Goal: Task Accomplishment & Management: Manage account settings

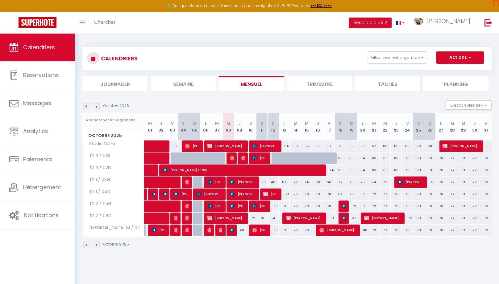
select select
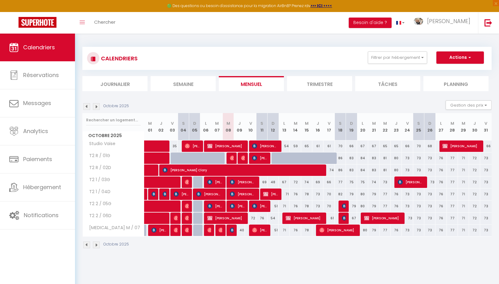
click at [220, 229] on img at bounding box center [220, 230] width 5 height 5
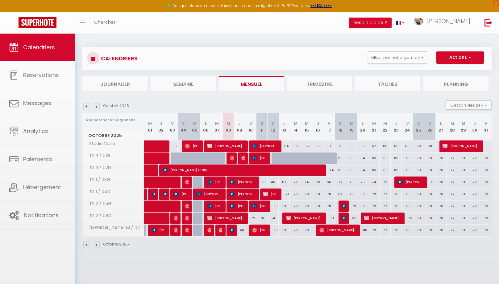
select select "OK"
select select "0"
select select "1"
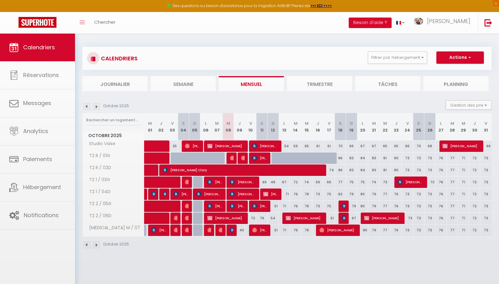
select select
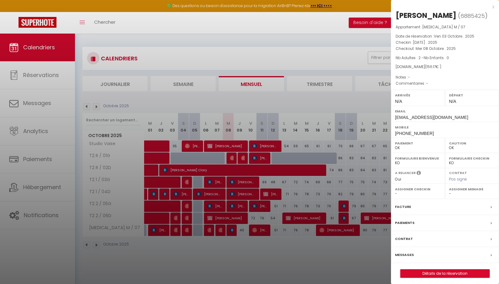
click at [230, 232] on div at bounding box center [249, 142] width 499 height 284
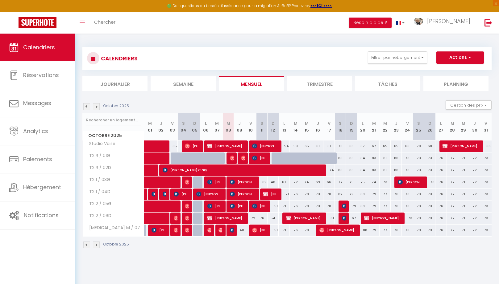
click at [230, 232] on span "[PERSON_NAME]" at bounding box center [232, 230] width 4 height 12
